Goal: Information Seeking & Learning: Learn about a topic

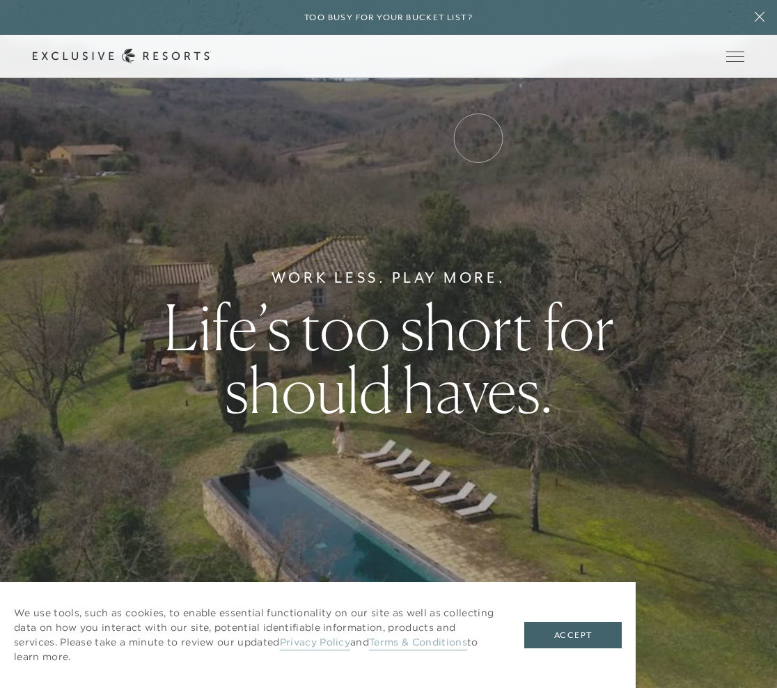
click at [0, 0] on link "Experience Collection" at bounding box center [0, 0] width 0 height 0
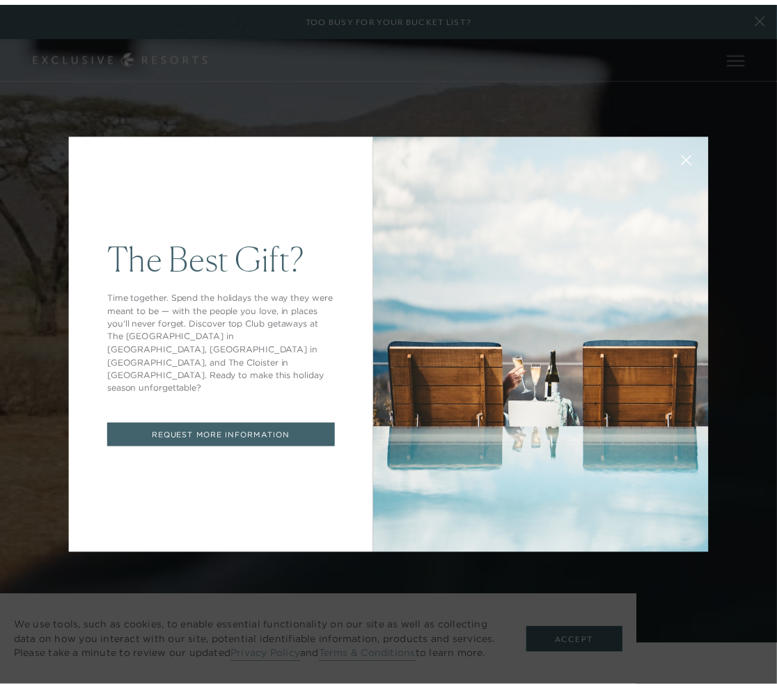
click at [690, 165] on icon at bounding box center [695, 162] width 10 height 10
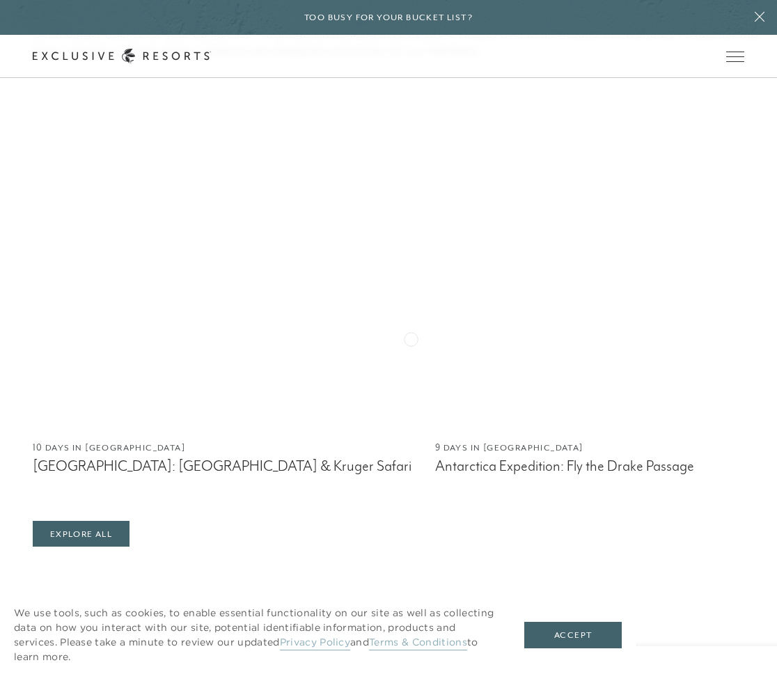
scroll to position [1044, 0]
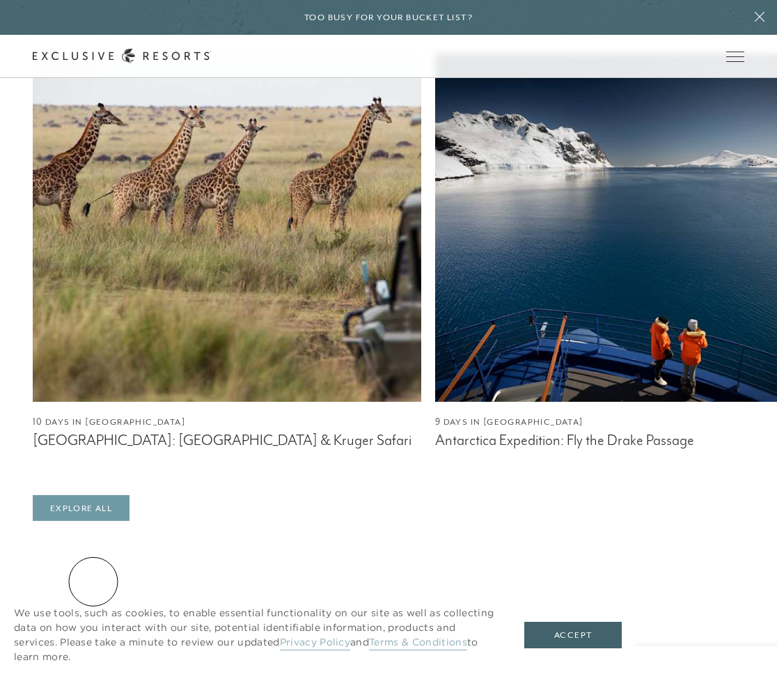
click at [93, 521] on link "Explore All" at bounding box center [81, 508] width 97 height 26
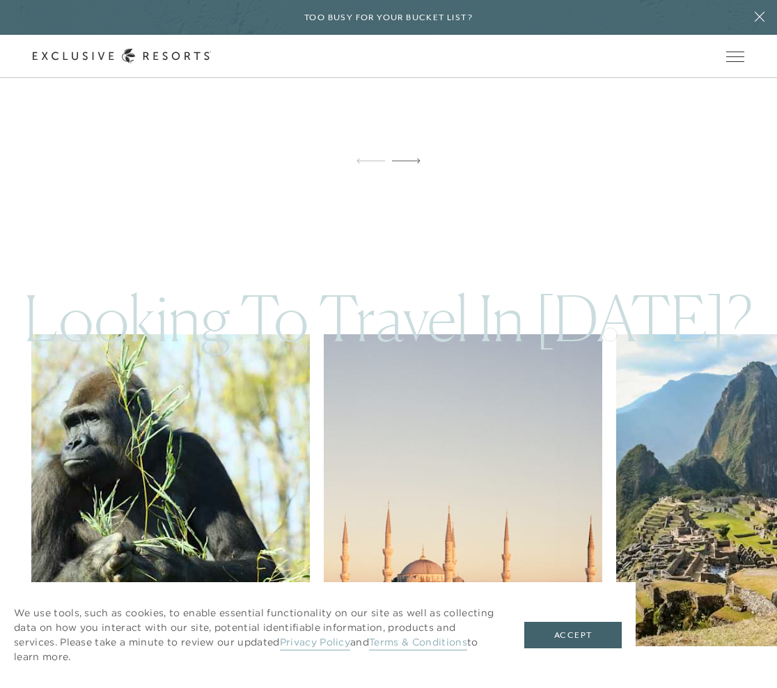
scroll to position [2227, 0]
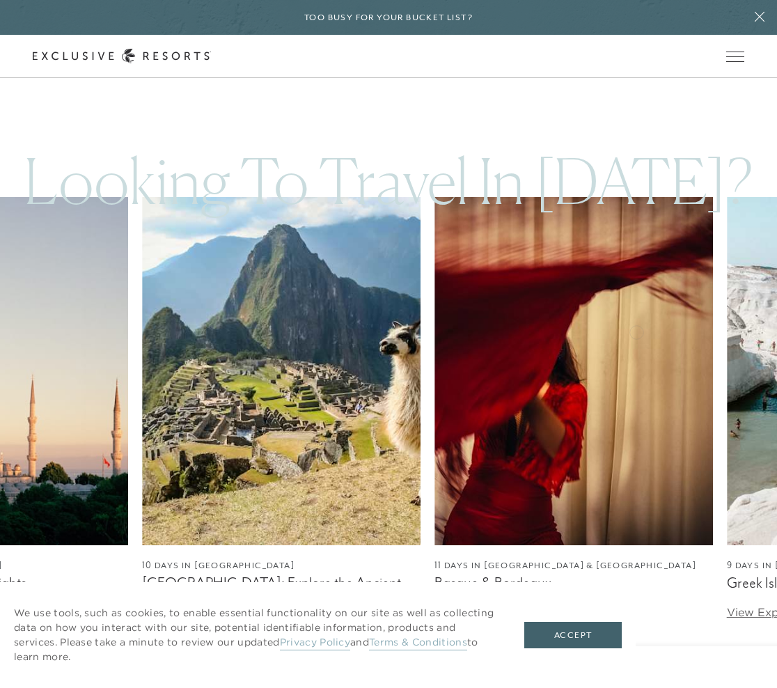
click at [142, 351] on img at bounding box center [281, 371] width 278 height 348
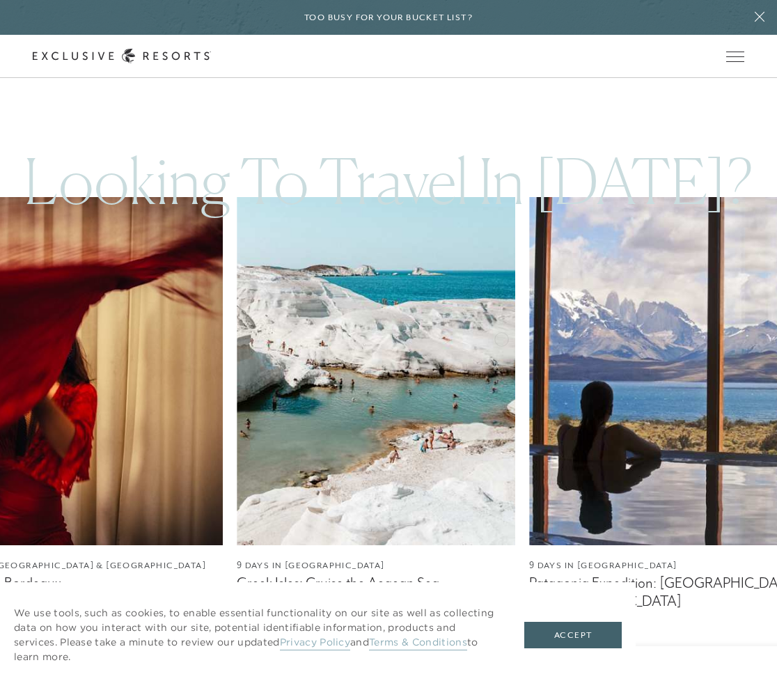
click at [51, 361] on img at bounding box center [83, 371] width 278 height 348
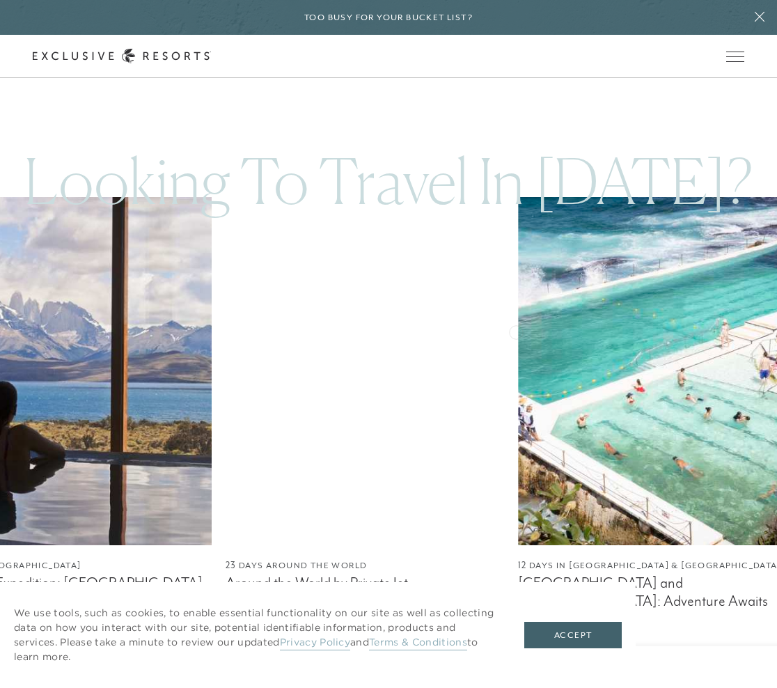
click at [122, 350] on img at bounding box center [72, 371] width 278 height 348
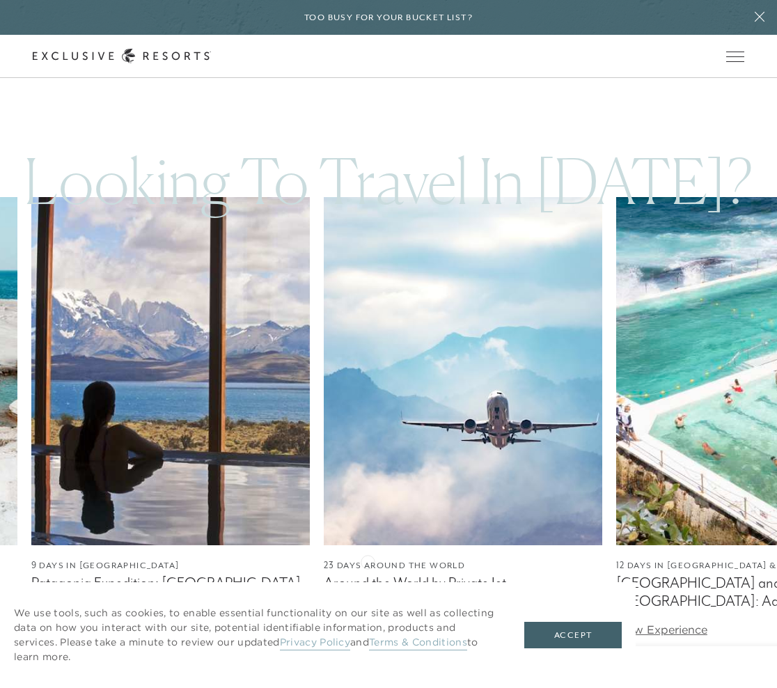
click at [368, 605] on link "View Experience" at bounding box center [369, 612] width 91 height 14
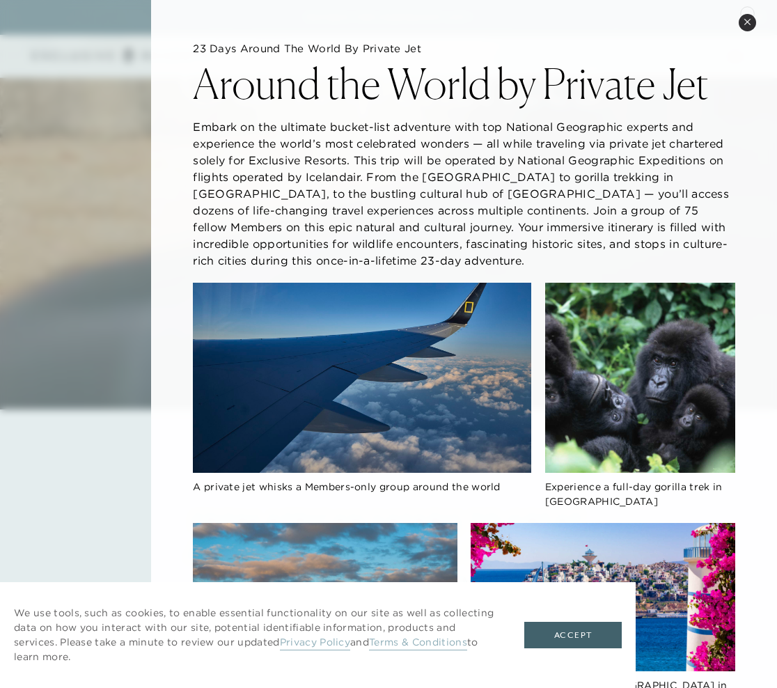
click at [747, 12] on div "23 Days Around the World by Private Jet Around the World by Private [PERSON_NAM…" at bounding box center [464, 684] width 626 height 1369
click at [747, 18] on icon at bounding box center [747, 22] width 8 height 8
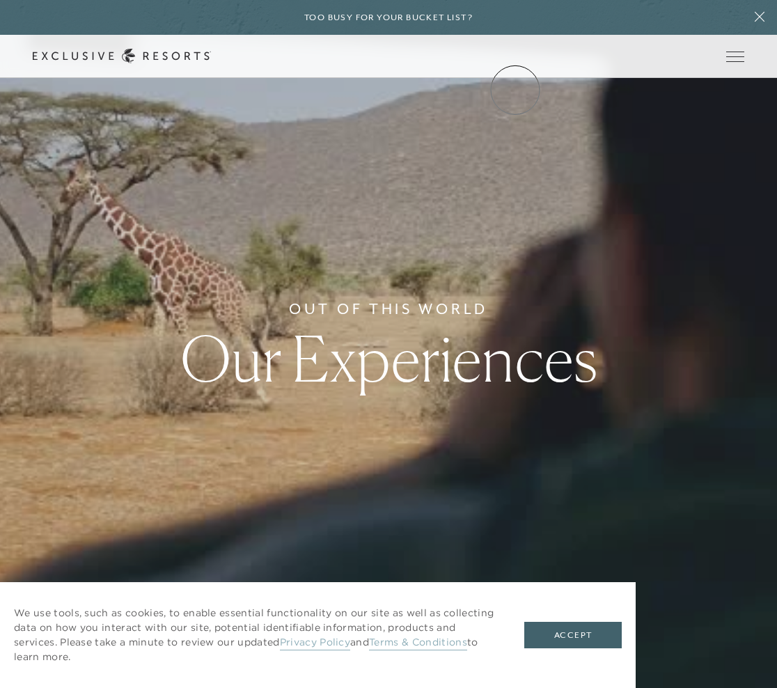
click at [0, 0] on link "Community" at bounding box center [0, 0] width 0 height 0
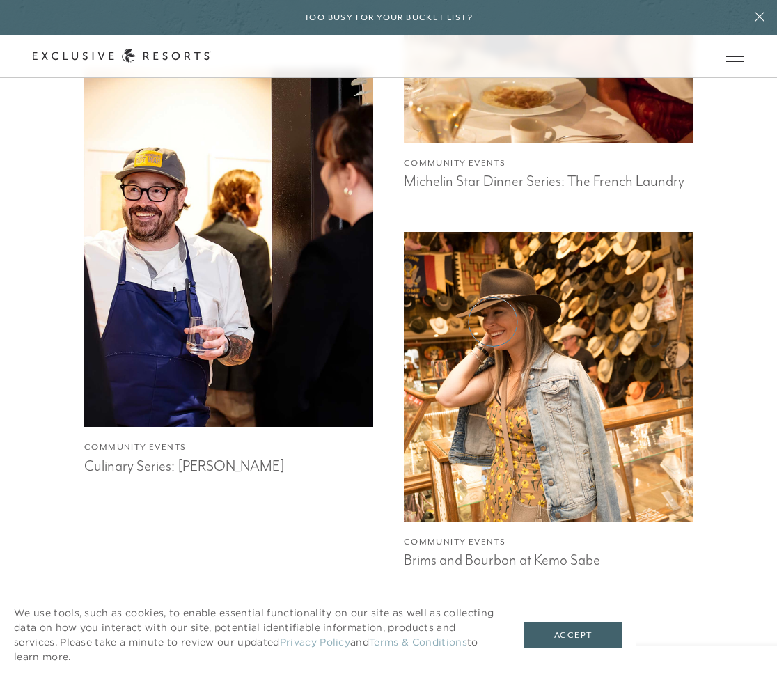
scroll to position [1392, 0]
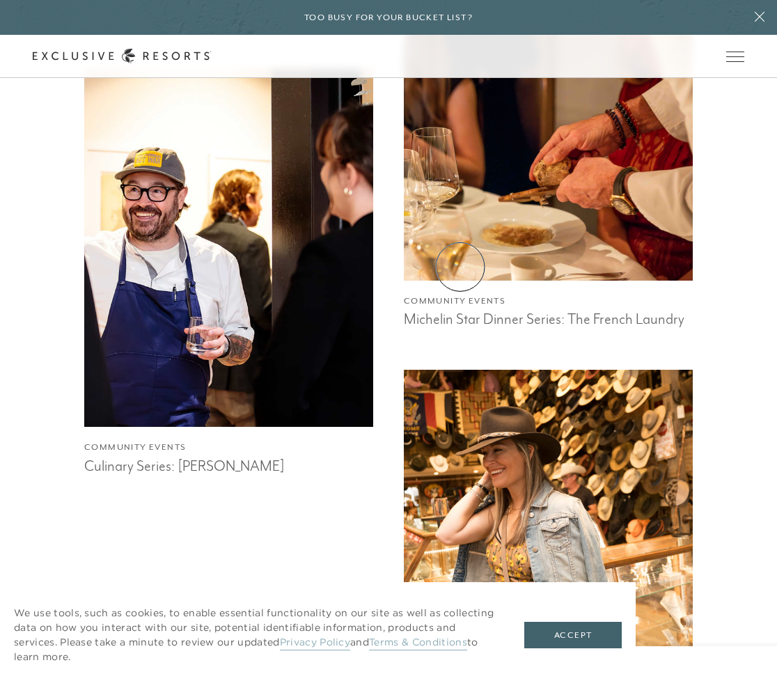
click at [461, 281] on div "Community Events Michelin Star Dinner Series: The French Laundry" at bounding box center [548, 305] width 289 height 48
